Goal: Task Accomplishment & Management: Manage account settings

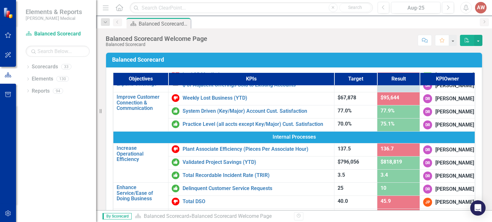
scroll to position [160, 0]
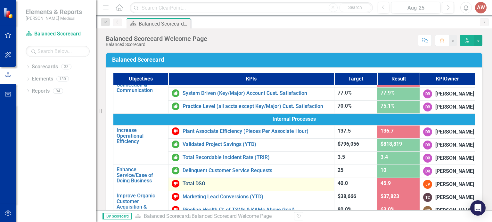
click at [183, 185] on link "Total DSO" at bounding box center [256, 184] width 148 height 6
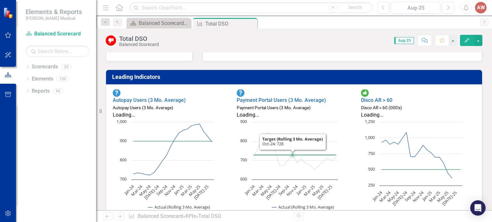
scroll to position [160, 0]
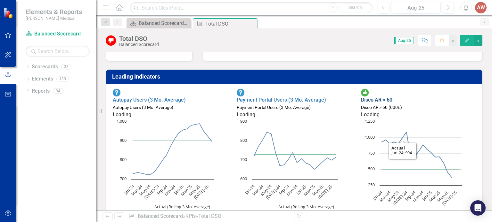
click at [379, 97] on link "Disco AR > 60" at bounding box center [376, 100] width 31 height 6
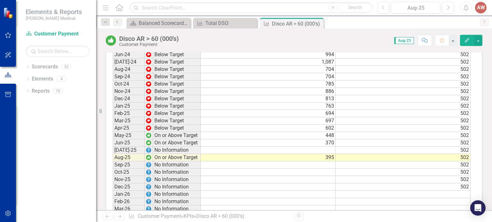
scroll to position [544, 0]
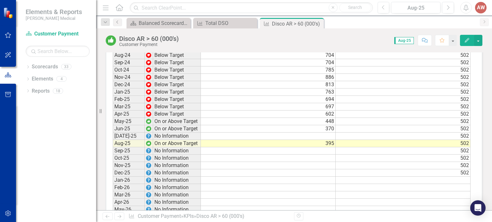
click at [327, 140] on td at bounding box center [268, 136] width 135 height 7
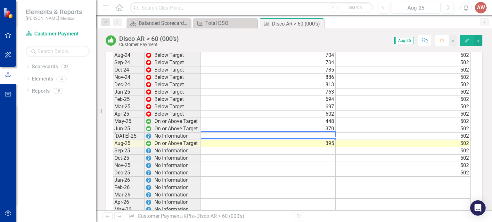
scroll to position [544, 0]
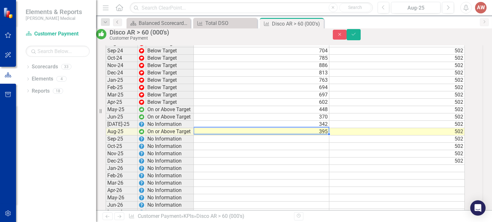
type textarea "395"
click at [360, 38] on button "Save" at bounding box center [353, 34] width 14 height 11
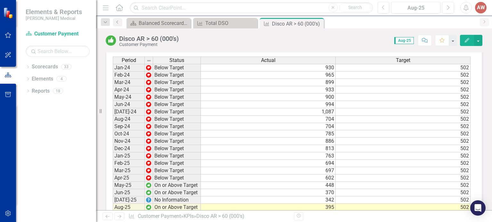
scroll to position [544, 0]
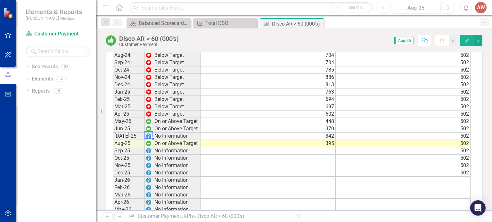
click at [149, 139] on img at bounding box center [148, 136] width 5 height 5
click at [303, 133] on td "370" at bounding box center [268, 128] width 135 height 7
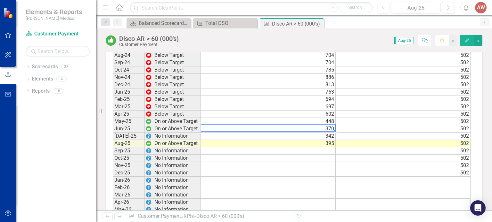
click at [303, 133] on td "370" at bounding box center [268, 128] width 135 height 7
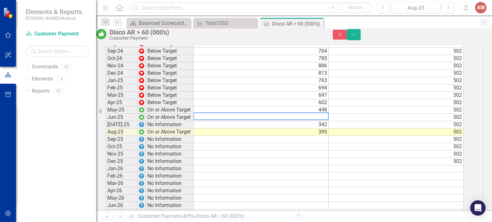
scroll to position [544, 0]
click at [311, 143] on td at bounding box center [261, 139] width 135 height 7
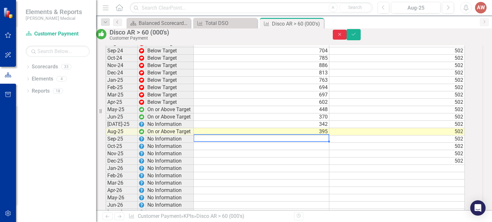
click at [343, 37] on icon "Close" at bounding box center [340, 34] width 6 height 4
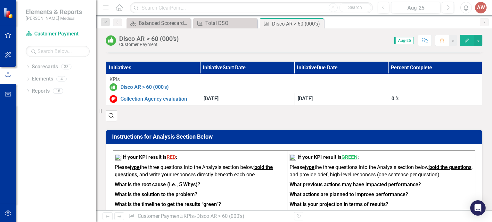
scroll to position [142, 0]
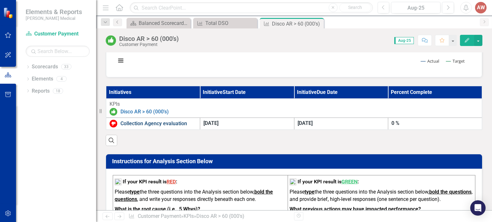
click at [161, 128] on link "Collection Agency evaluation" at bounding box center [158, 123] width 76 height 7
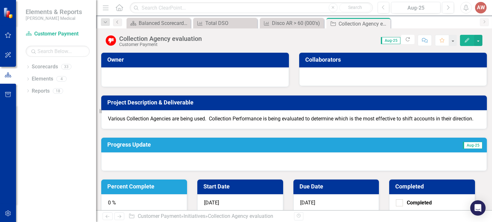
click at [187, 195] on div "0 %" at bounding box center [144, 204] width 86 height 19
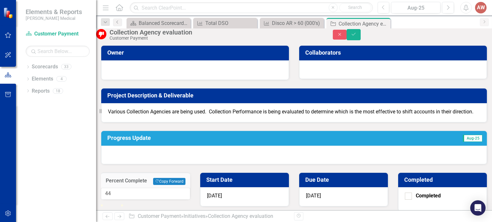
drag, startPoint x: 305, startPoint y: 101, endPoint x: 313, endPoint y: 100, distance: 8.4
click at [110, 205] on div at bounding box center [110, 205] width 0 height 0
click at [190, 188] on input "45" at bounding box center [145, 194] width 89 height 12
click at [190, 188] on input "46" at bounding box center [145, 194] width 89 height 12
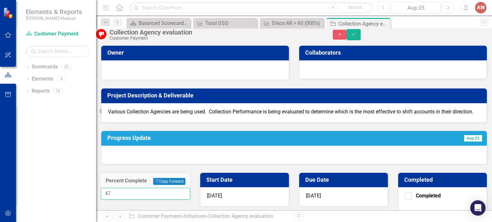
click at [190, 188] on input "47" at bounding box center [145, 194] width 89 height 12
click at [190, 188] on input "48" at bounding box center [145, 194] width 89 height 12
click at [190, 188] on input "49" at bounding box center [145, 194] width 89 height 12
type input "50"
click at [190, 188] on input "50" at bounding box center [145, 194] width 89 height 12
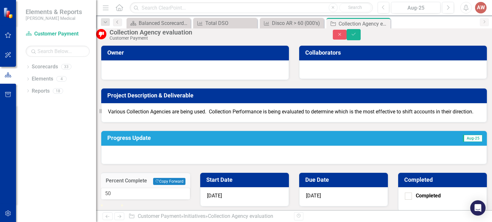
click at [226, 165] on div at bounding box center [293, 155] width 385 height 19
click at [227, 165] on div at bounding box center [293, 155] width 385 height 19
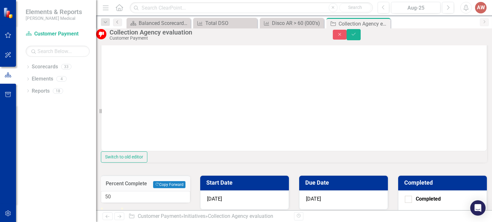
scroll to position [111, 0]
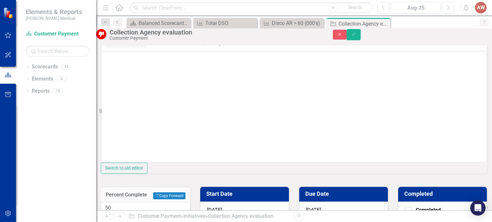
click at [138, 72] on body "Rich Text Area. Press ALT-0 for help." at bounding box center [293, 99] width 385 height 96
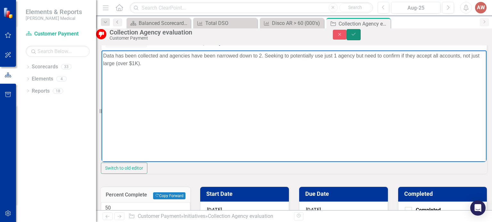
click at [360, 39] on button "Save" at bounding box center [353, 34] width 14 height 11
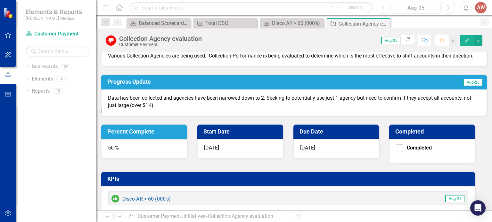
scroll to position [0, 0]
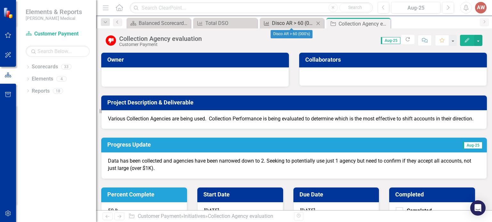
click at [289, 25] on div "Disco AR > 60 (000's)" at bounding box center [293, 23] width 42 height 8
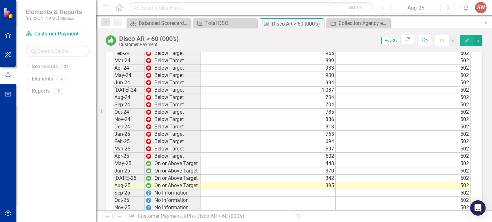
scroll to position [512, 0]
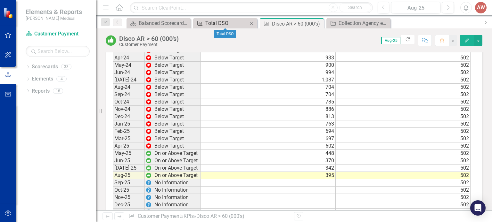
click at [220, 25] on div "Total DSO" at bounding box center [226, 23] width 42 height 8
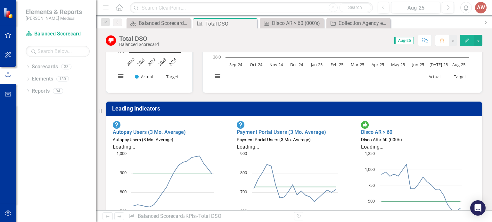
scroll to position [0, 0]
click at [311, 129] on link "Payment Portal Users (3 Mo. Average)" at bounding box center [281, 132] width 89 height 6
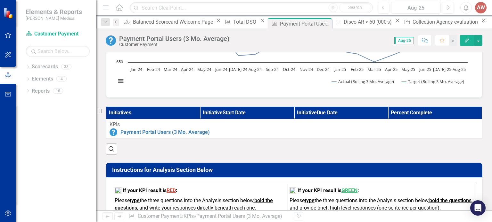
scroll to position [160, 0]
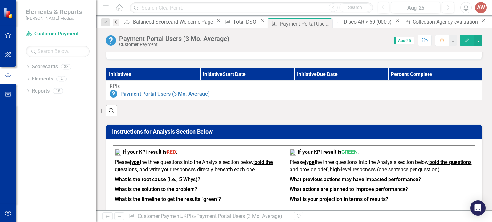
click at [116, 22] on icon "Previous" at bounding box center [115, 22] width 5 height 4
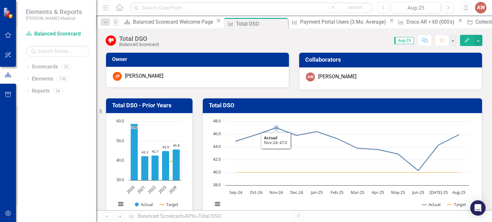
scroll to position [128, 0]
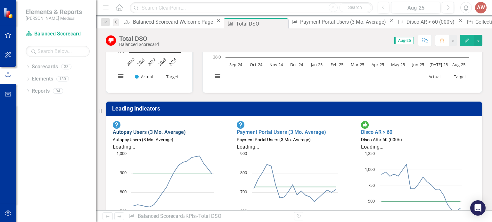
click at [176, 129] on link "Autopay Users (3 Mo. Average)" at bounding box center [149, 132] width 73 height 6
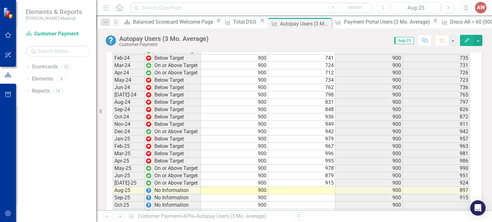
scroll to position [512, 0]
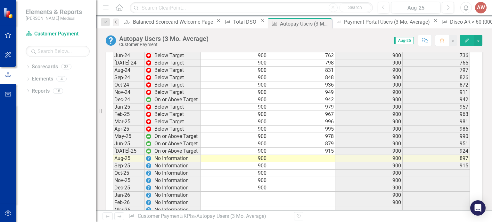
click at [310, 163] on td at bounding box center [301, 158] width 67 height 7
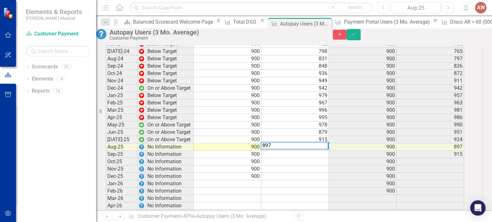
scroll to position [512, 0]
click at [320, 158] on td at bounding box center [295, 154] width 68 height 7
click at [305, 158] on td at bounding box center [295, 154] width 68 height 7
type textarea "918"
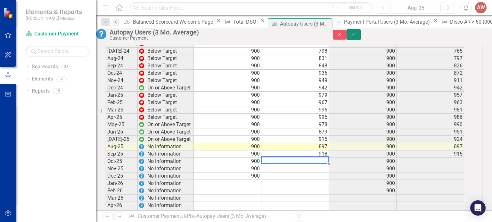
click at [360, 38] on button "Save" at bounding box center [353, 34] width 14 height 11
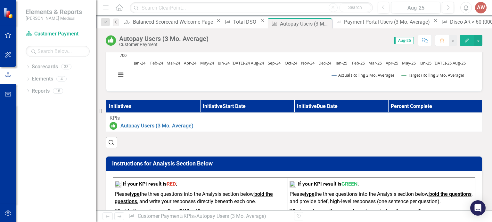
scroll to position [0, 0]
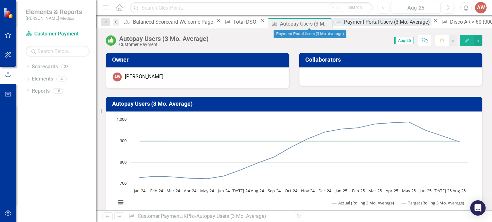
click at [344, 24] on div "Payment Portal Users (3 Mo. Average)" at bounding box center [387, 22] width 87 height 8
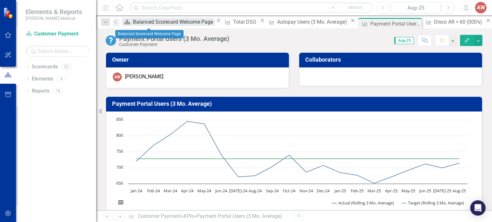
click at [149, 22] on div "Balanced Scorecard Welcome Page" at bounding box center [174, 22] width 82 height 8
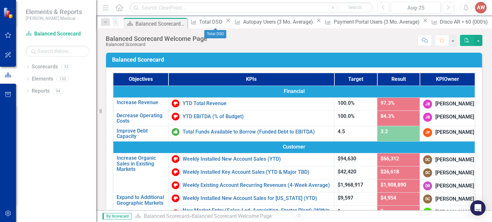
click at [231, 22] on icon "Close" at bounding box center [228, 20] width 6 height 5
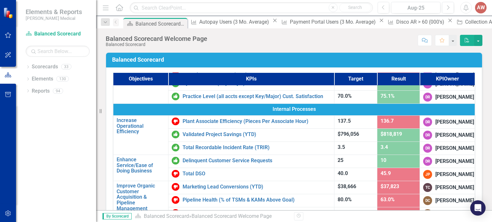
scroll to position [192, 0]
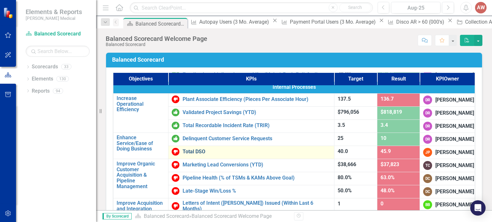
click at [289, 151] on link "Total DSO" at bounding box center [256, 152] width 148 height 6
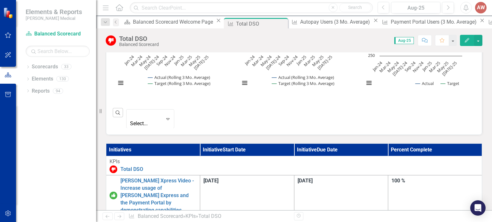
scroll to position [320, 0]
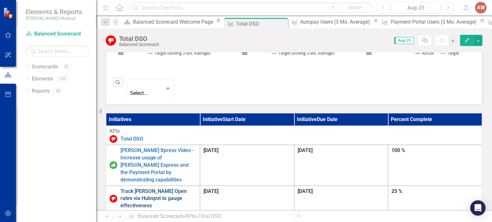
click at [197, 188] on link "Track [PERSON_NAME] Open rates via Hubspot to gauge effectiveness" at bounding box center [158, 199] width 76 height 22
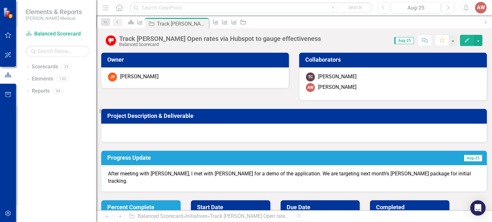
click at [181, 215] on div "25 %" at bounding box center [140, 224] width 79 height 19
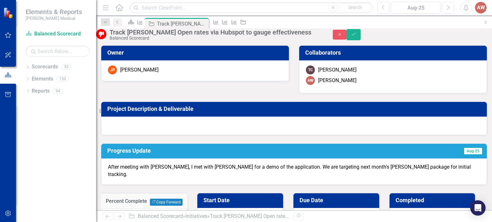
drag, startPoint x: 310, startPoint y: 101, endPoint x: 314, endPoint y: 102, distance: 4.6
click at [110, 222] on div at bounding box center [110, 226] width 0 height 0
click at [187, 209] on input "48" at bounding box center [144, 215] width 86 height 12
click at [187, 209] on input "49" at bounding box center [144, 215] width 86 height 12
type input "50"
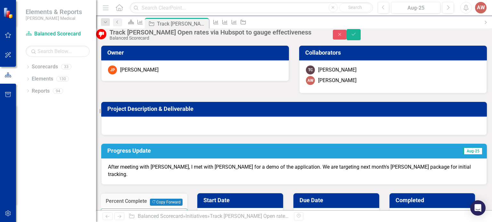
click at [187, 209] on input "50" at bounding box center [144, 215] width 86 height 12
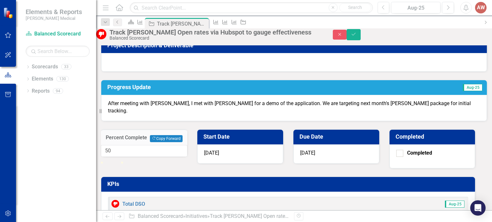
scroll to position [64, 0]
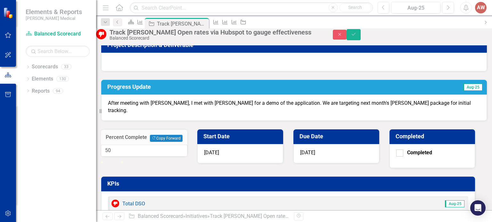
click at [216, 121] on div "After meeting with [PERSON_NAME], I met with [PERSON_NAME] for a demo of the ap…" at bounding box center [293, 108] width 385 height 27
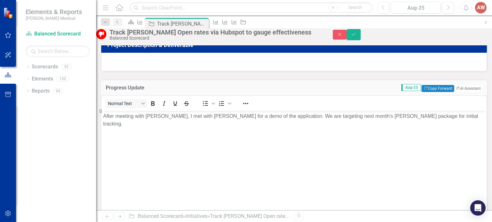
click at [321, 169] on div "Owner JP [PERSON_NAME] Collaborators TC [PERSON_NAME] AW [PERSON_NAME] Project …" at bounding box center [294, 176] width 386 height 407
click at [262, 142] on body "After meeting with [PERSON_NAME], I met with [PERSON_NAME] for a demo of the ap…" at bounding box center [293, 159] width 385 height 96
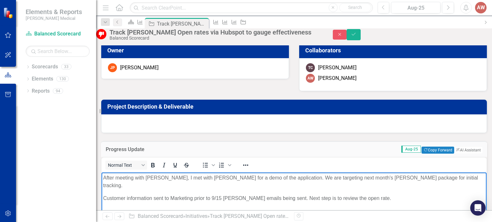
scroll to position [0, 0]
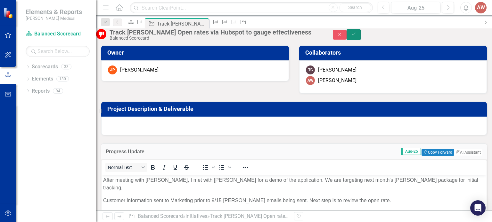
click at [355, 36] on icon "submit" at bounding box center [353, 34] width 4 height 3
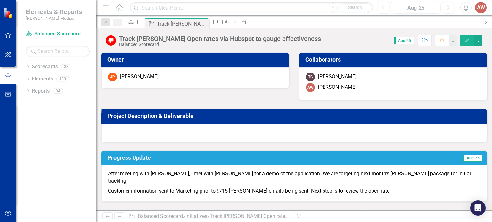
click at [463, 158] on span "Aug-25" at bounding box center [473, 158] width 20 height 7
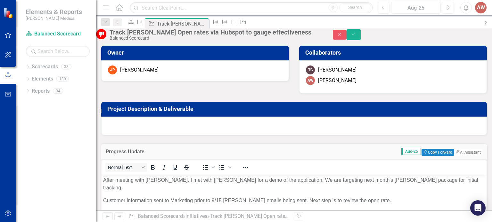
click at [401, 155] on span "Aug-25" at bounding box center [411, 151] width 20 height 7
click at [289, 142] on div "Owner JP [PERSON_NAME] Collaborators TC [PERSON_NAME] AW [PERSON_NAME] Project …" at bounding box center [294, 170] width 396 height 266
click at [347, 36] on button "Close" at bounding box center [340, 35] width 14 height 10
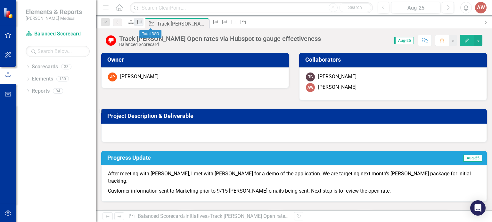
click at [143, 20] on div "KPI" at bounding box center [138, 22] width 9 height 8
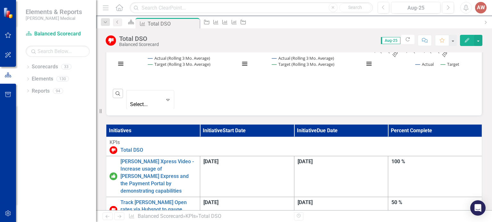
scroll to position [320, 0]
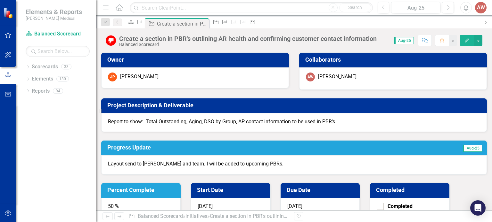
click at [181, 198] on div "50 %" at bounding box center [140, 207] width 79 height 19
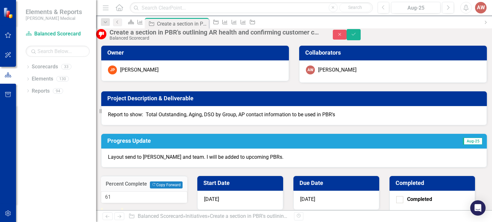
type input "75"
drag, startPoint x: 316, startPoint y: 103, endPoint x: 321, endPoint y: 101, distance: 5.3
click at [116, 208] on div at bounding box center [116, 208] width 0 height 0
click at [258, 161] on p "Layout send to [PERSON_NAME] and team. I will be added to upcoming PBRs." at bounding box center [294, 157] width 372 height 7
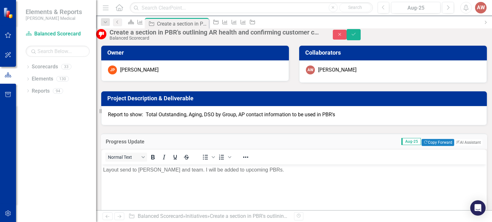
click at [124, 183] on body "Layout send to [PERSON_NAME] and team. I will be added to upcoming PBRs." at bounding box center [293, 213] width 385 height 96
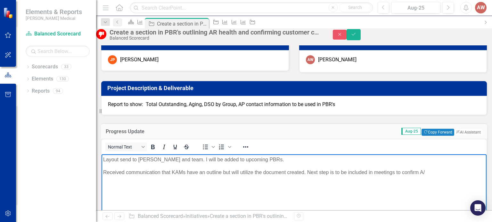
scroll to position [18, 0]
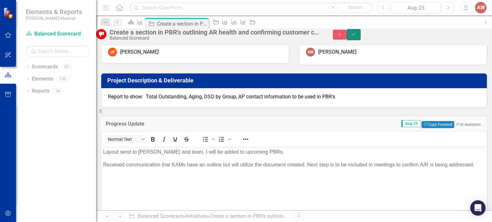
click at [360, 40] on button "Save" at bounding box center [353, 34] width 14 height 11
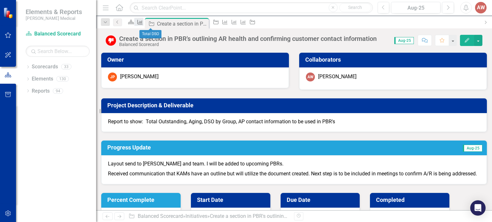
click at [143, 22] on icon "KPI" at bounding box center [140, 22] width 6 height 5
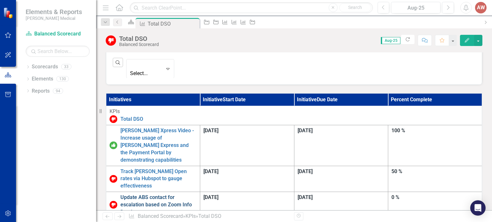
scroll to position [320, 0]
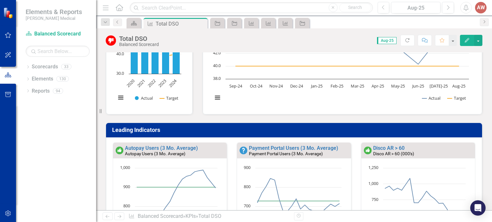
scroll to position [32, 0]
